Goal: Information Seeking & Learning: Learn about a topic

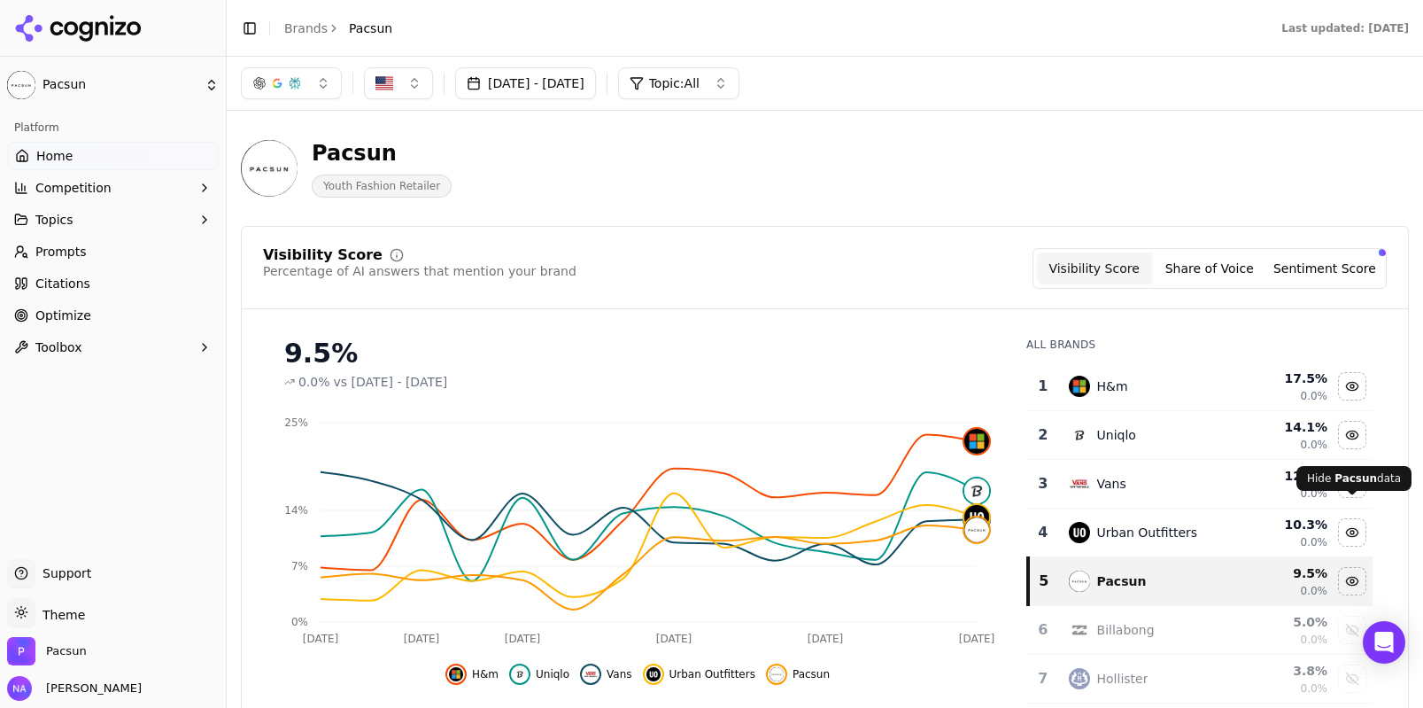
scroll to position [68, 0]
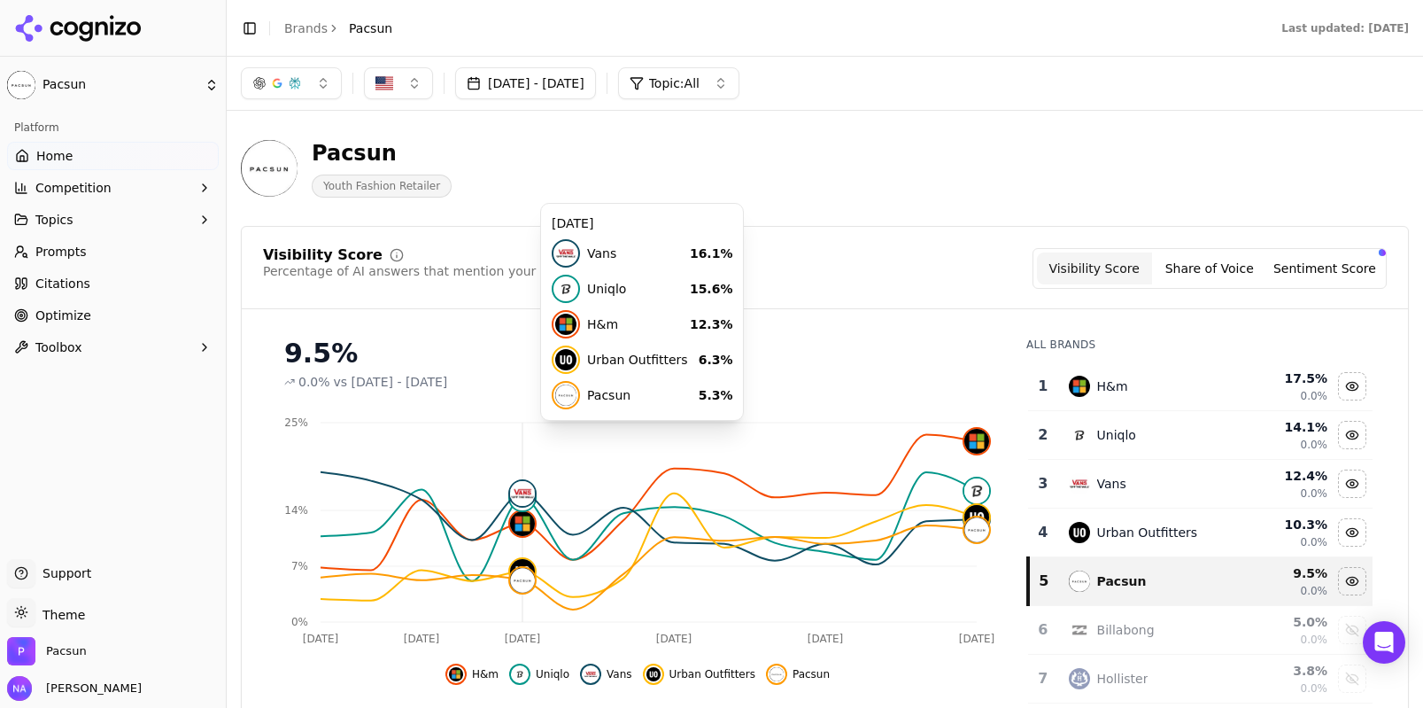
scroll to position [82, 0]
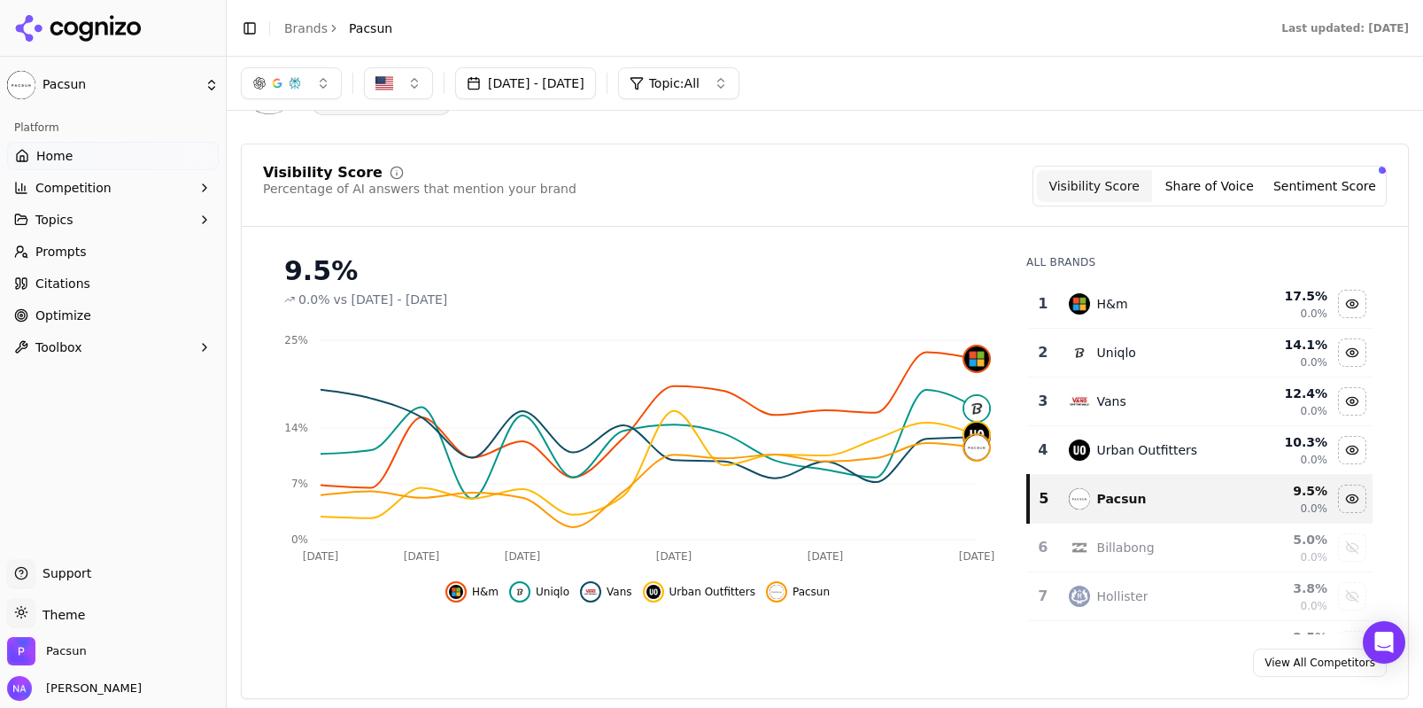
click at [1333, 205] on div "Visibility Score Share of Voice Sentiment Score" at bounding box center [1210, 186] width 354 height 41
click at [1333, 194] on button "Sentiment Score" at bounding box center [1325, 186] width 115 height 32
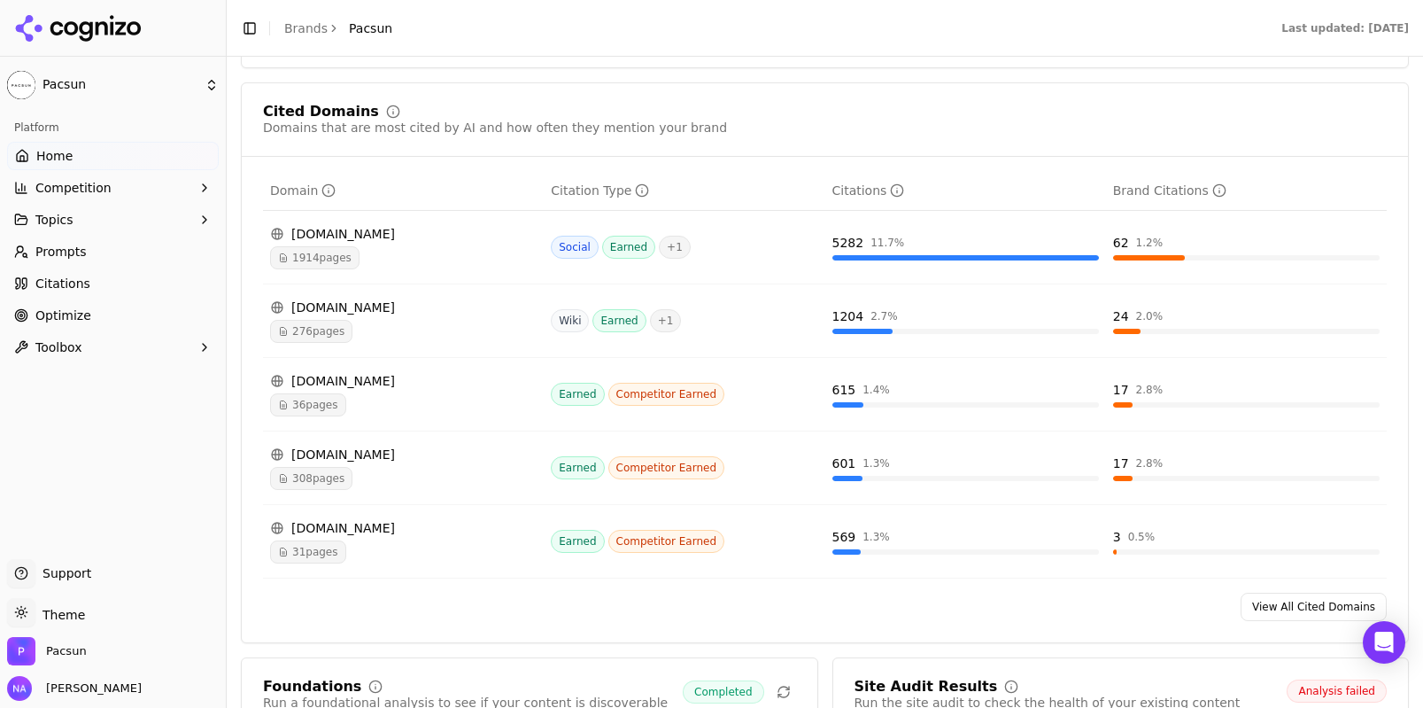
scroll to position [1829, 0]
click at [1294, 619] on link "View All Cited Domains" at bounding box center [1314, 605] width 146 height 28
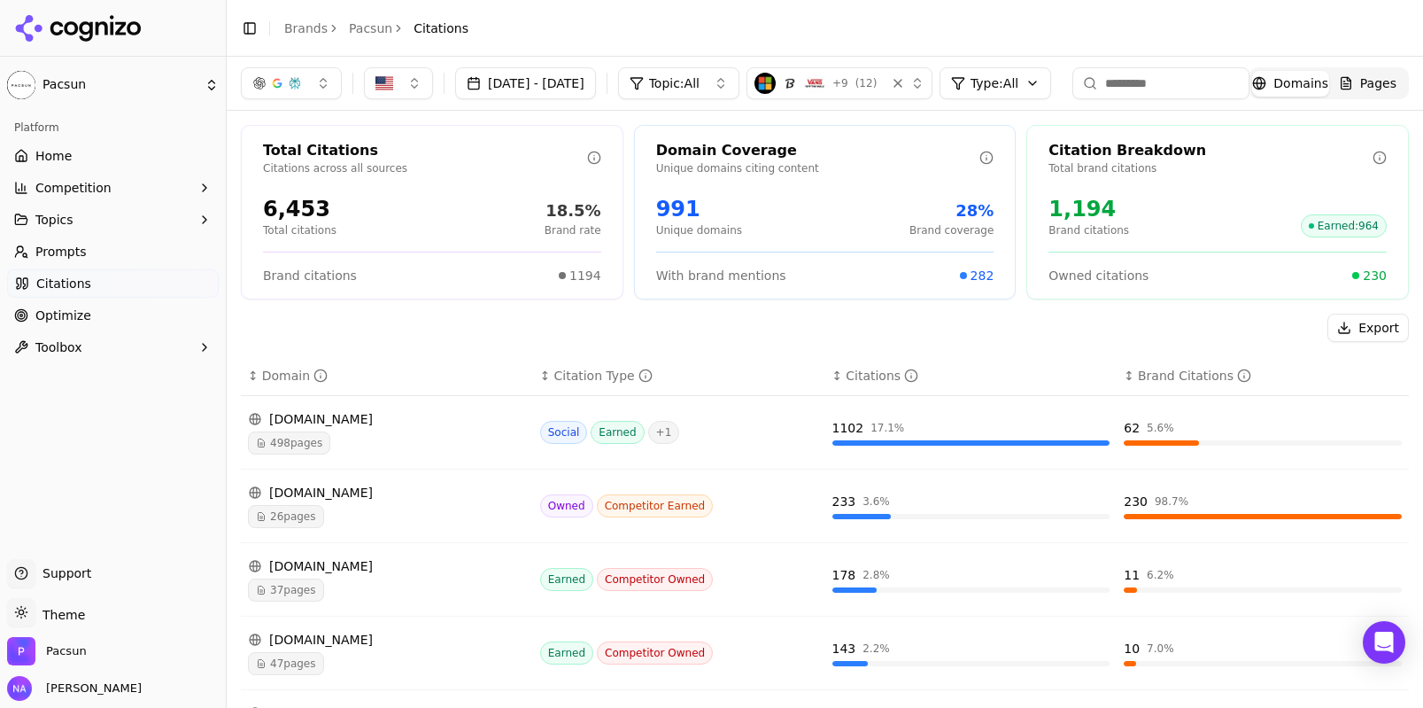
click at [1250, 82] on input at bounding box center [1161, 83] width 177 height 32
click at [1329, 85] on span "Domains" at bounding box center [1301, 83] width 55 height 18
click at [1397, 83] on span "Pages" at bounding box center [1379, 83] width 36 height 18
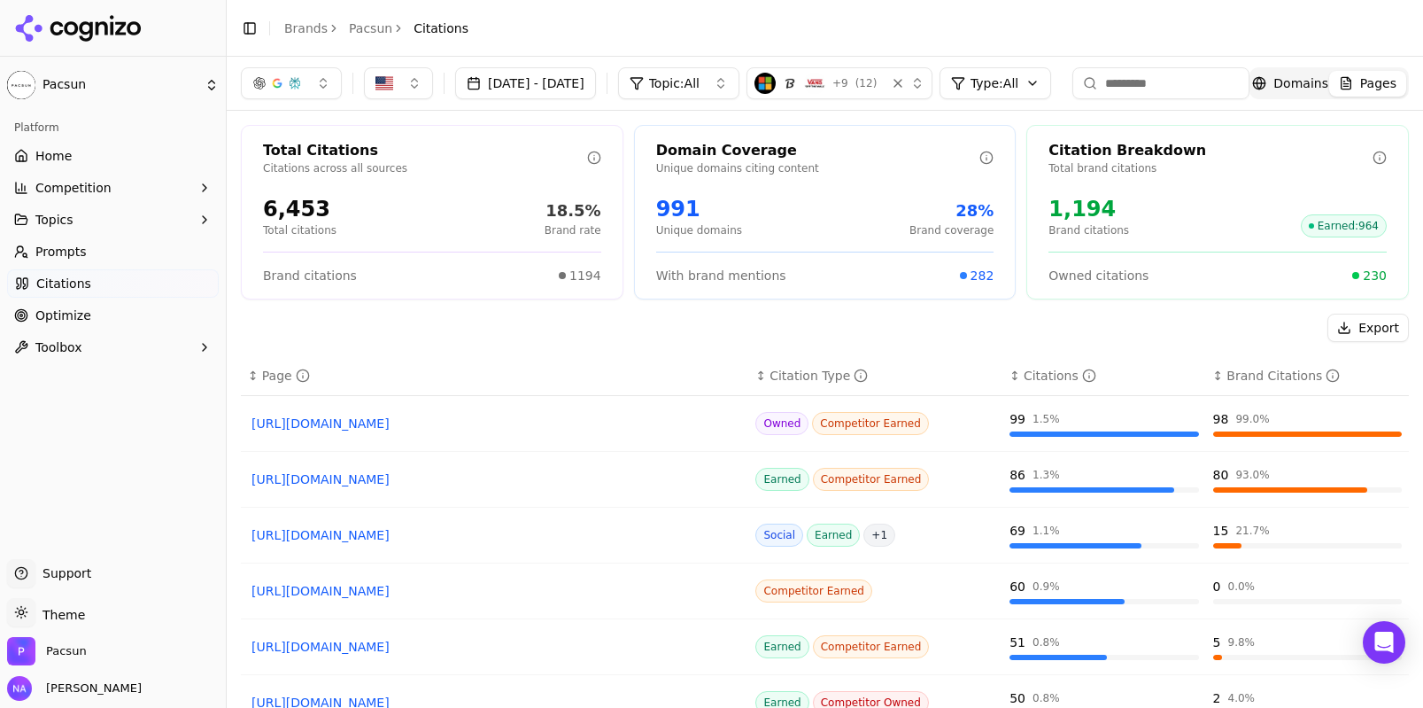
click at [1250, 78] on input at bounding box center [1161, 83] width 177 height 32
click at [1329, 78] on span "Domains" at bounding box center [1301, 83] width 55 height 18
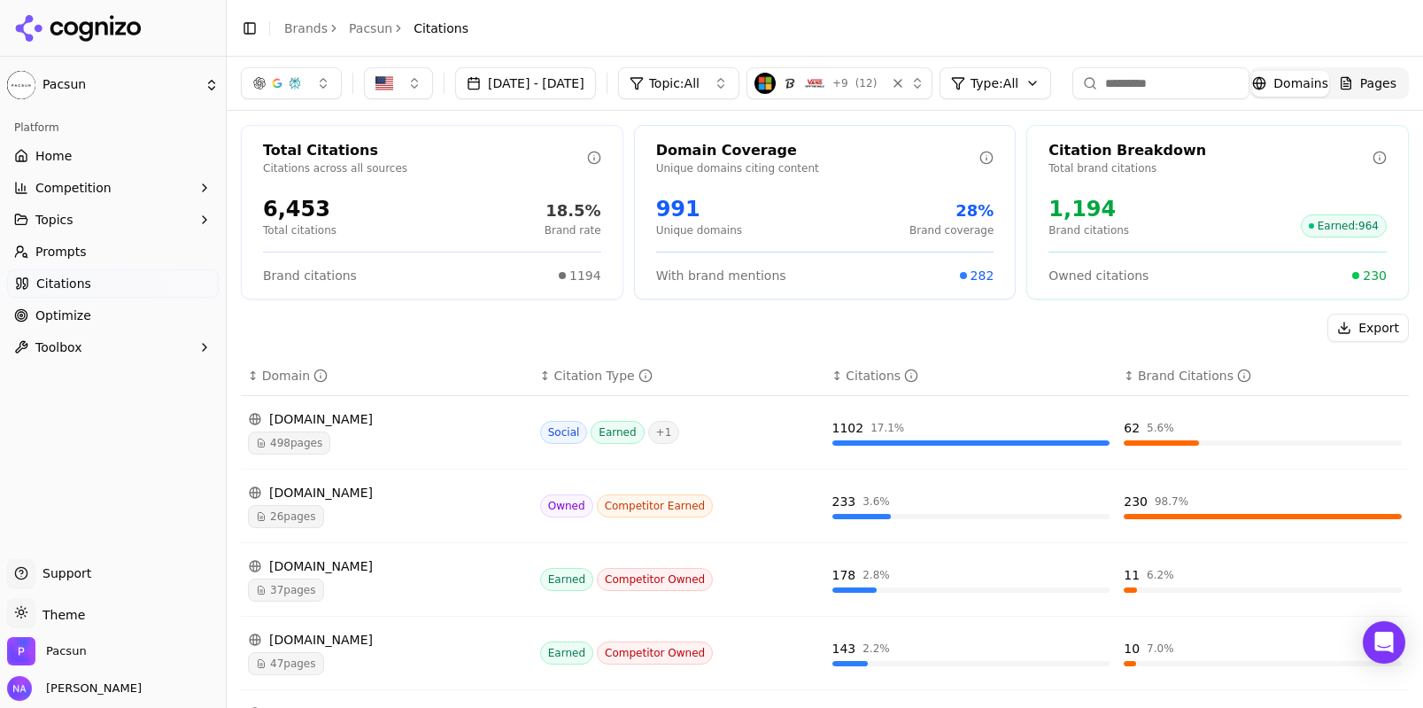
click at [1397, 82] on span "Pages" at bounding box center [1379, 83] width 36 height 18
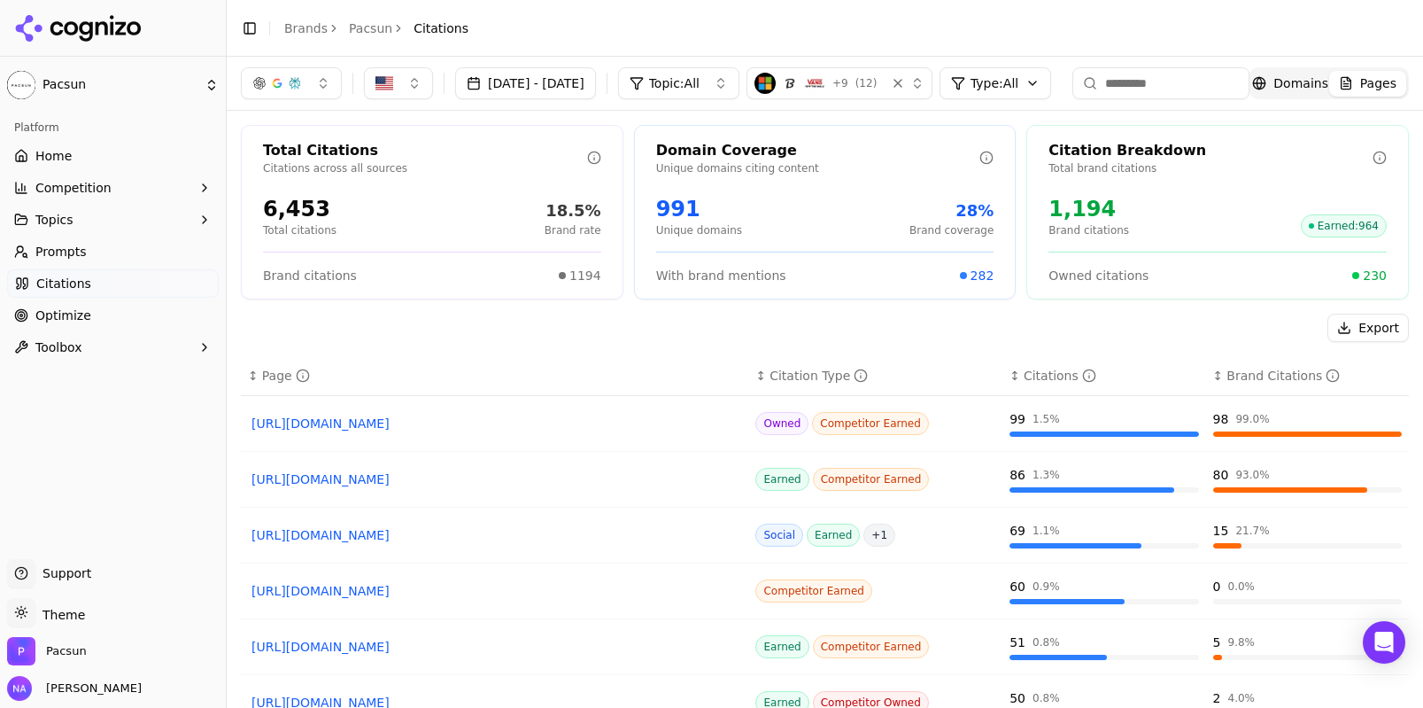
click at [79, 87] on html "Pacsun Platform Home Competition Topics Prompts Citations Optimize Toolbox Supp…" at bounding box center [711, 354] width 1423 height 708
click at [279, 105] on div "Pacsun ⌘ 1" at bounding box center [342, 110] width 217 height 35
